Goal: Ask a question

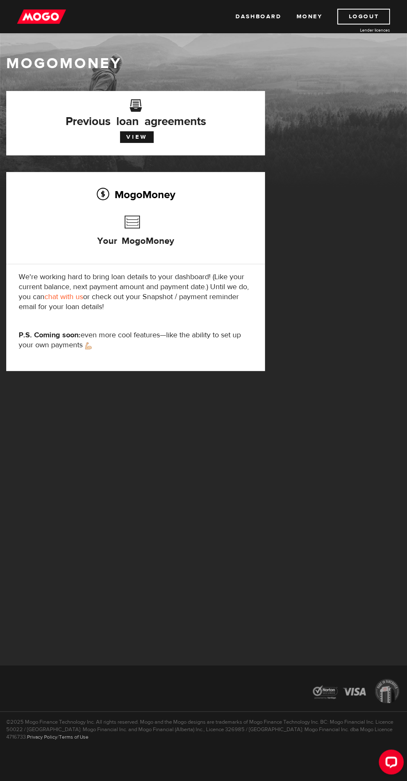
click at [269, 17] on link "Dashboard" at bounding box center [259, 17] width 46 height 16
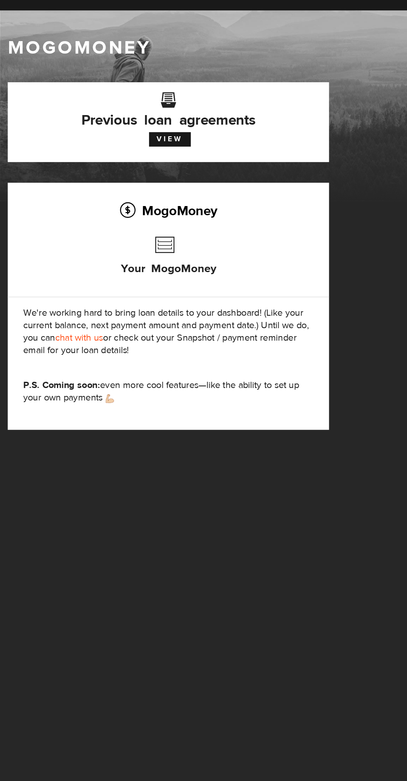
click at [73, 293] on link "chat with us" at bounding box center [63, 297] width 39 height 10
